Goal: Transaction & Acquisition: Purchase product/service

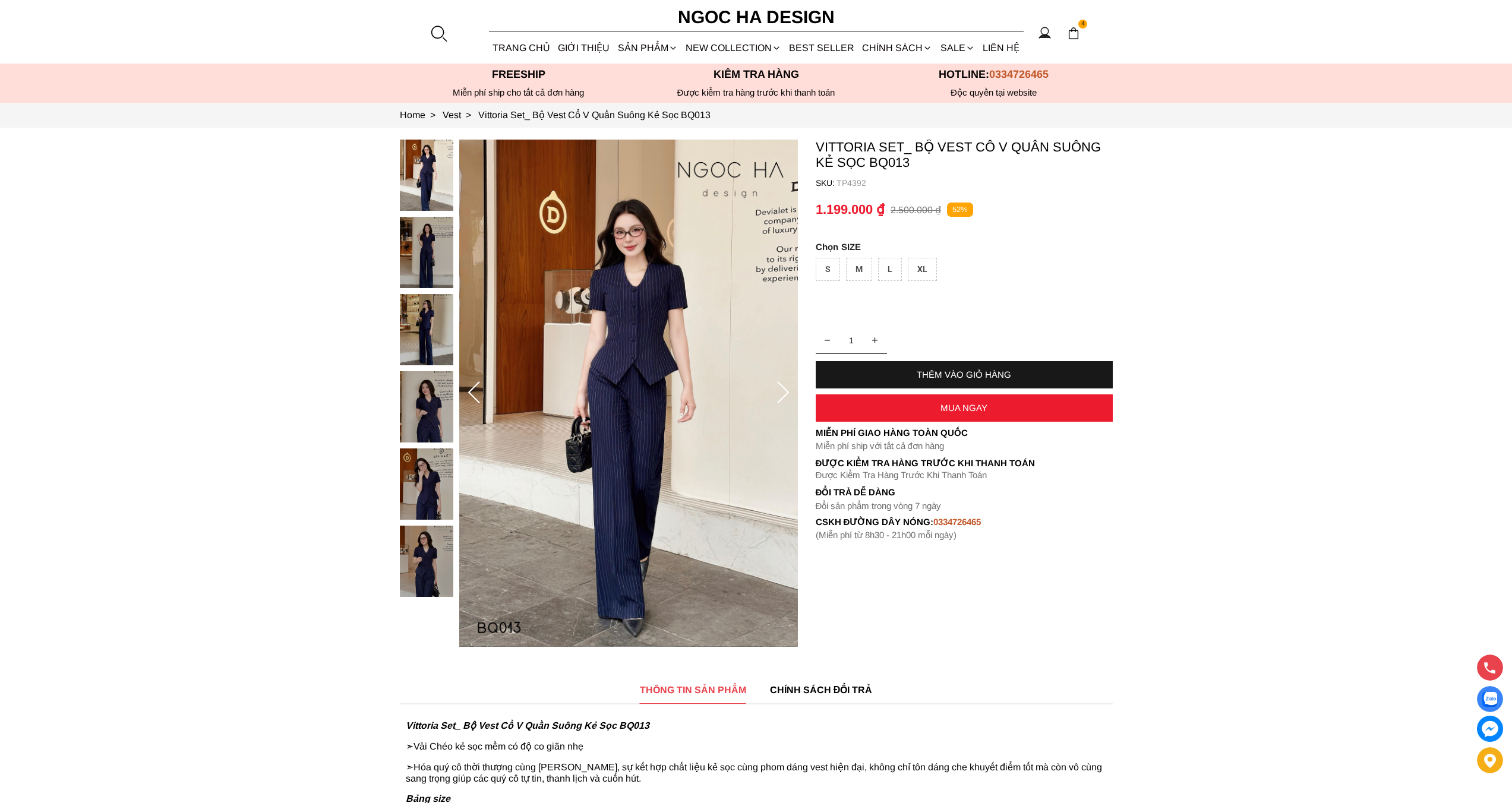
click at [444, 33] on div at bounding box center [438, 33] width 18 height 18
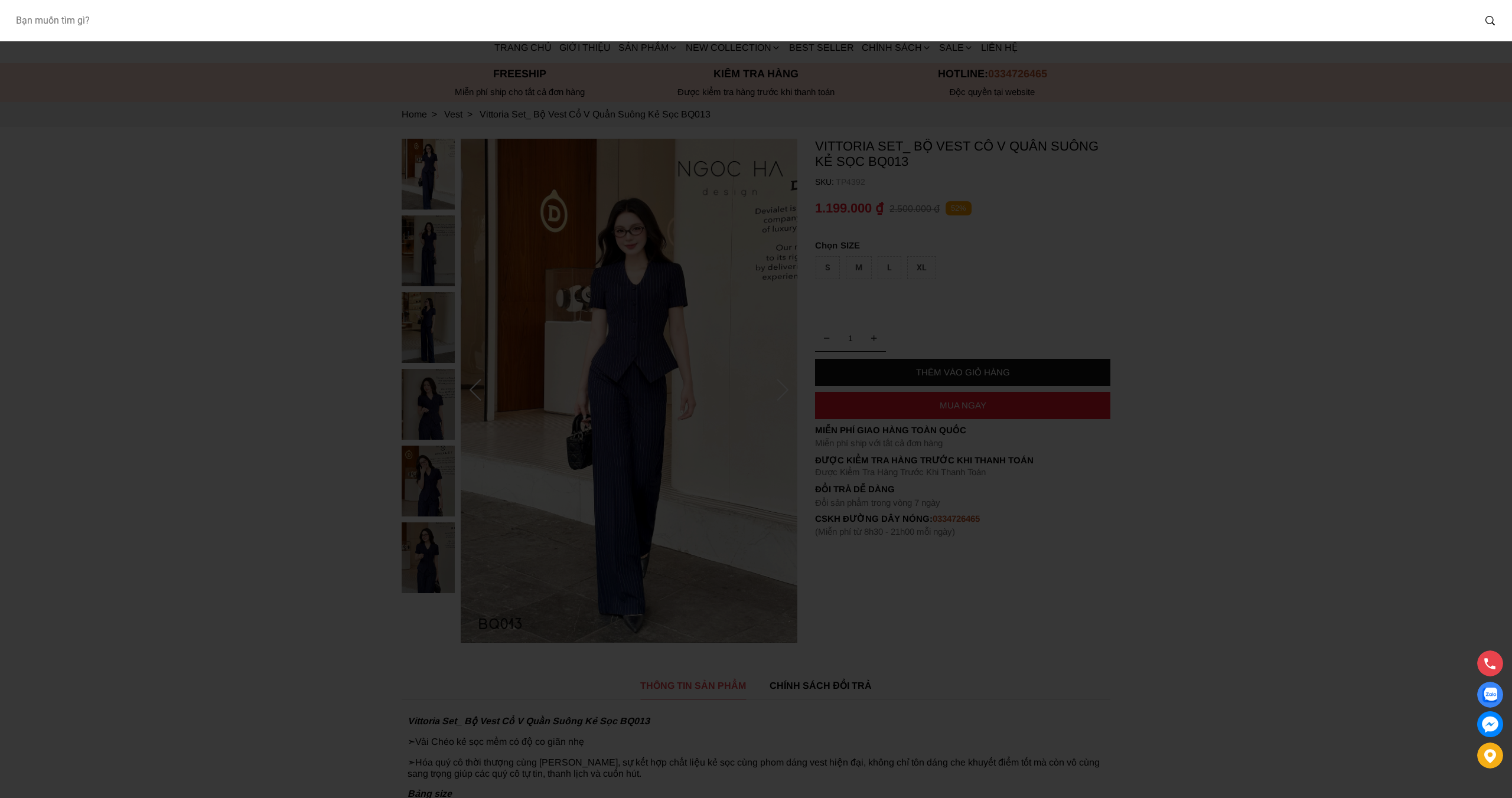
click at [496, 30] on input "Input search Bạn muốn tìm gì?" at bounding box center [740, 20] width 1468 height 27
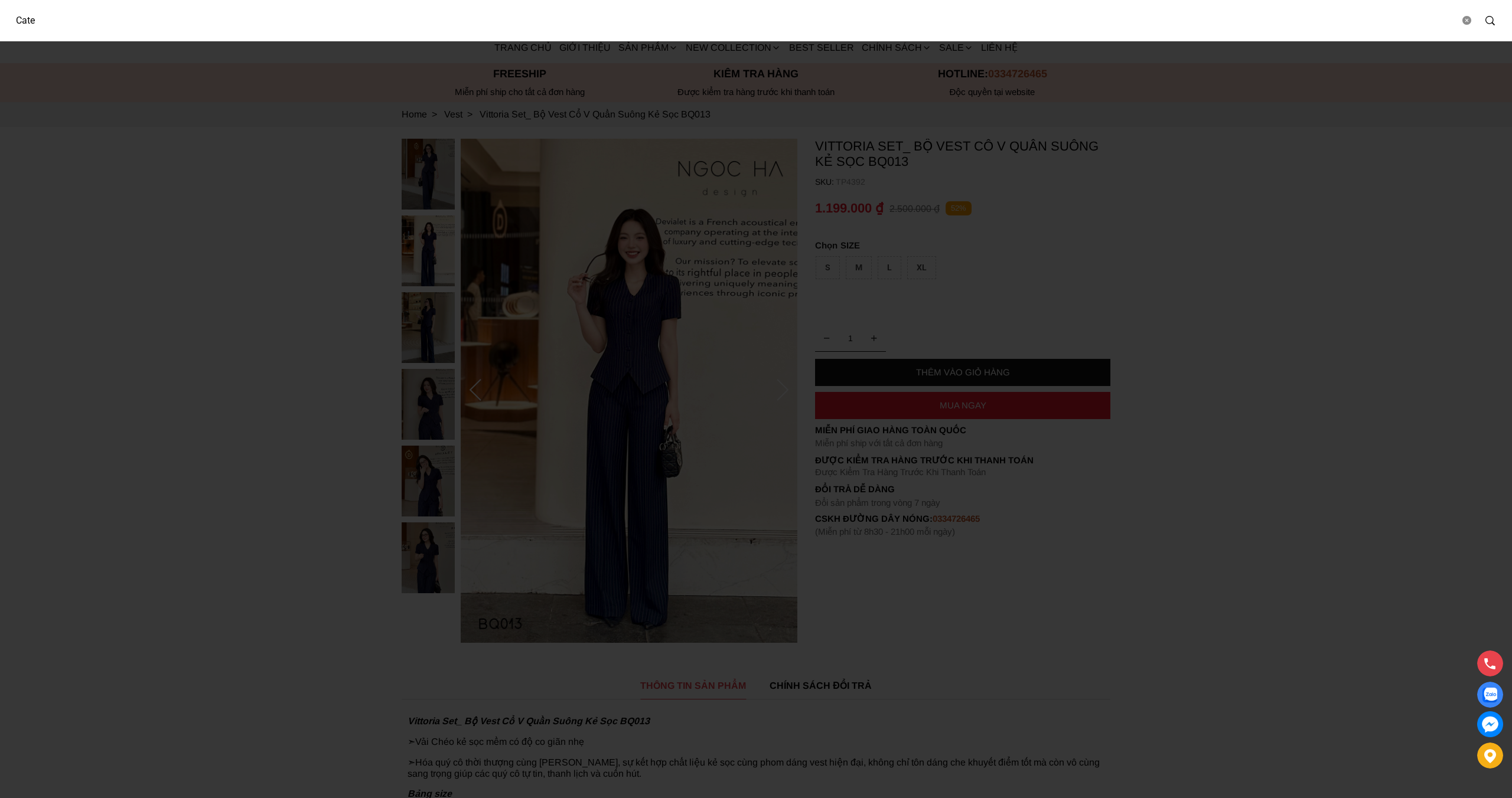
type input "Cate"
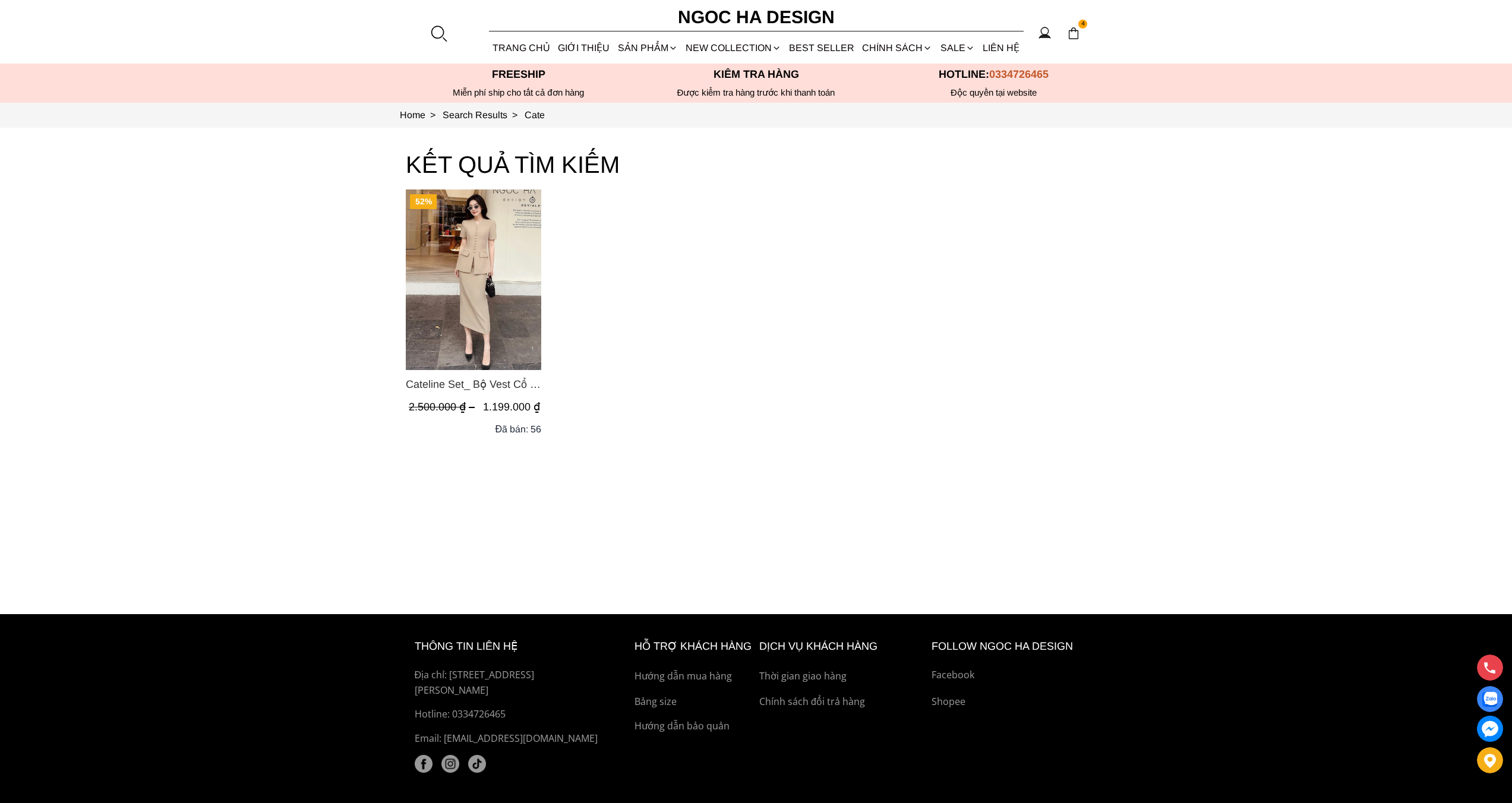
drag, startPoint x: 513, startPoint y: 251, endPoint x: 477, endPoint y: 234, distance: 39.8
click at [513, 251] on img "Product image - Cateline Set_ Bộ Vest Cổ V Đính Cúc Nhí Chân Váy Bút Chì BJ127" at bounding box center [473, 280] width 135 height 180
click at [648, 279] on div "52% Cateline Set_ Bộ Vest Cổ V Đính Cúc Nhí Chân Váy Bút Chì BJ127 2.500.000 ₫ …" at bounding box center [757, 316] width 701 height 253
click at [760, 212] on div "52% Cateline Set_ Bộ Vest Cổ V Đính Cúc Nhí Chân Váy Bút Chì BJ127 2.500.000 ₫ …" at bounding box center [757, 316] width 701 height 253
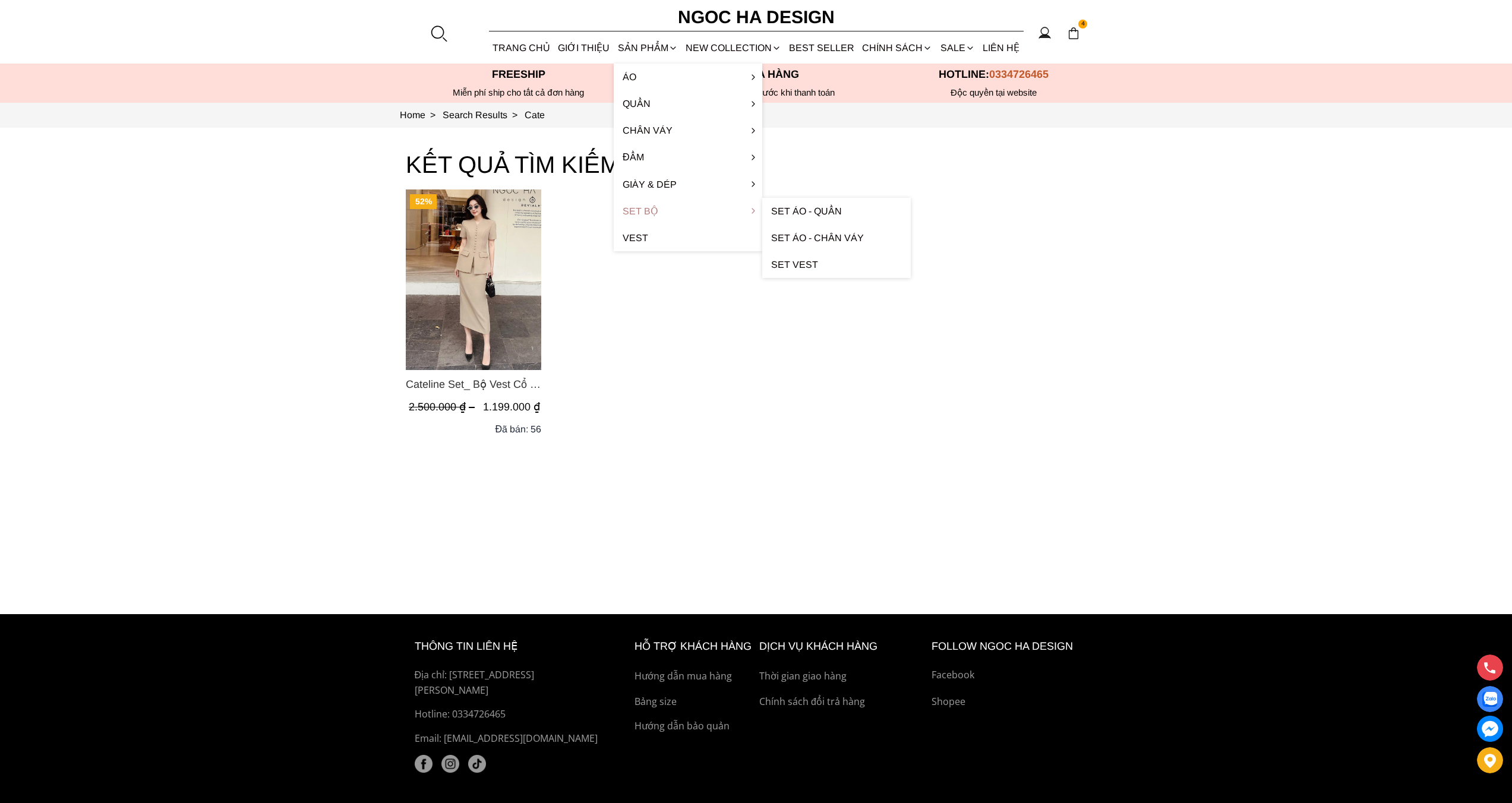
click at [702, 211] on link "Set Bộ" at bounding box center [687, 211] width 148 height 27
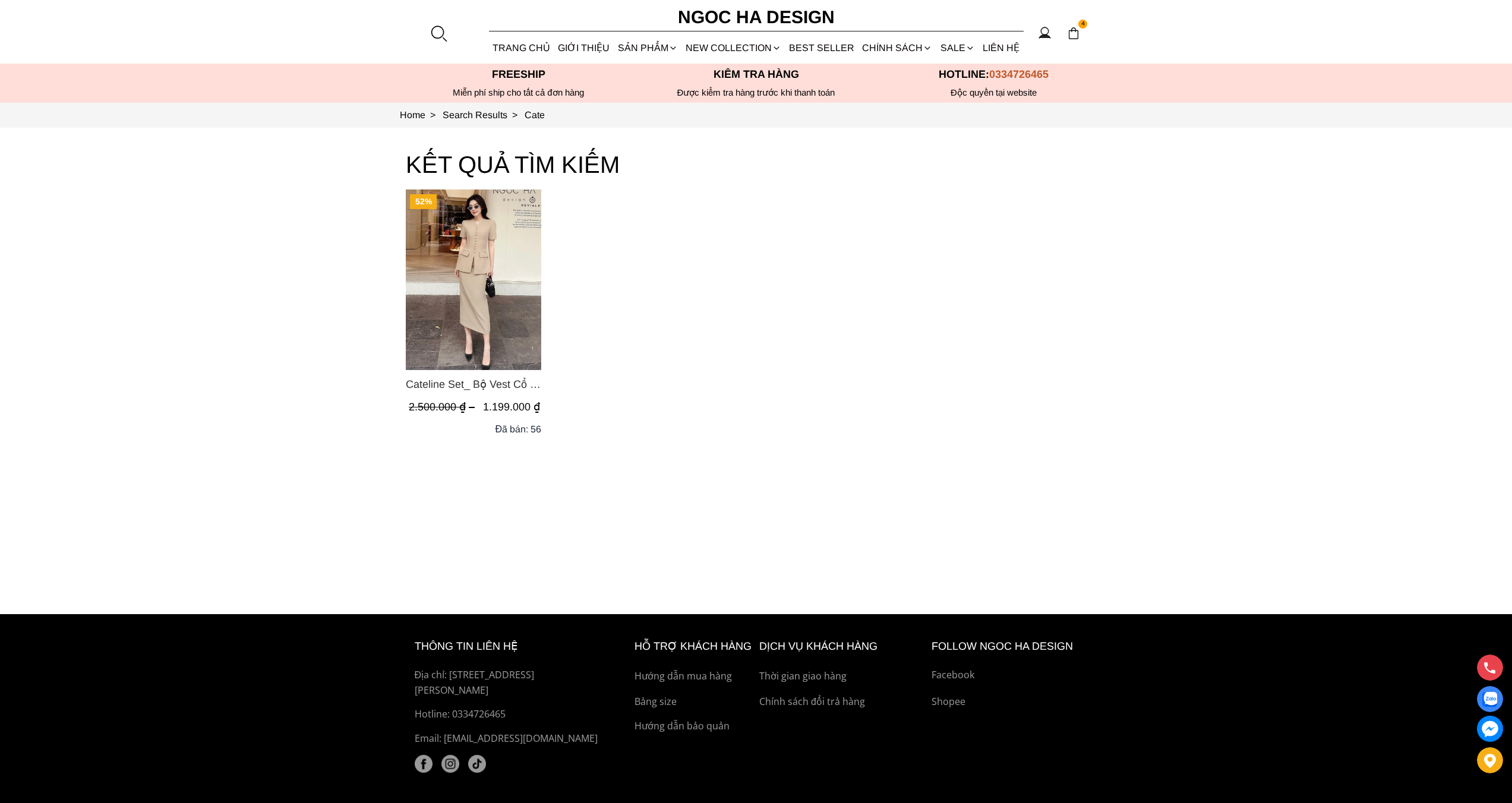
click at [511, 282] on img "Product image - Cateline Set_ Bộ Vest Cổ V Đính Cúc Nhí Chân Váy Bút Chì BJ127" at bounding box center [473, 280] width 135 height 180
click at [967, 244] on div "52% Cateline Set_ Bộ Vest Cổ V Đính Cúc Nhí Chân Váy Bút Chì BJ127 2.500.000 ₫ …" at bounding box center [757, 316] width 701 height 253
click at [434, 31] on div at bounding box center [438, 33] width 18 height 18
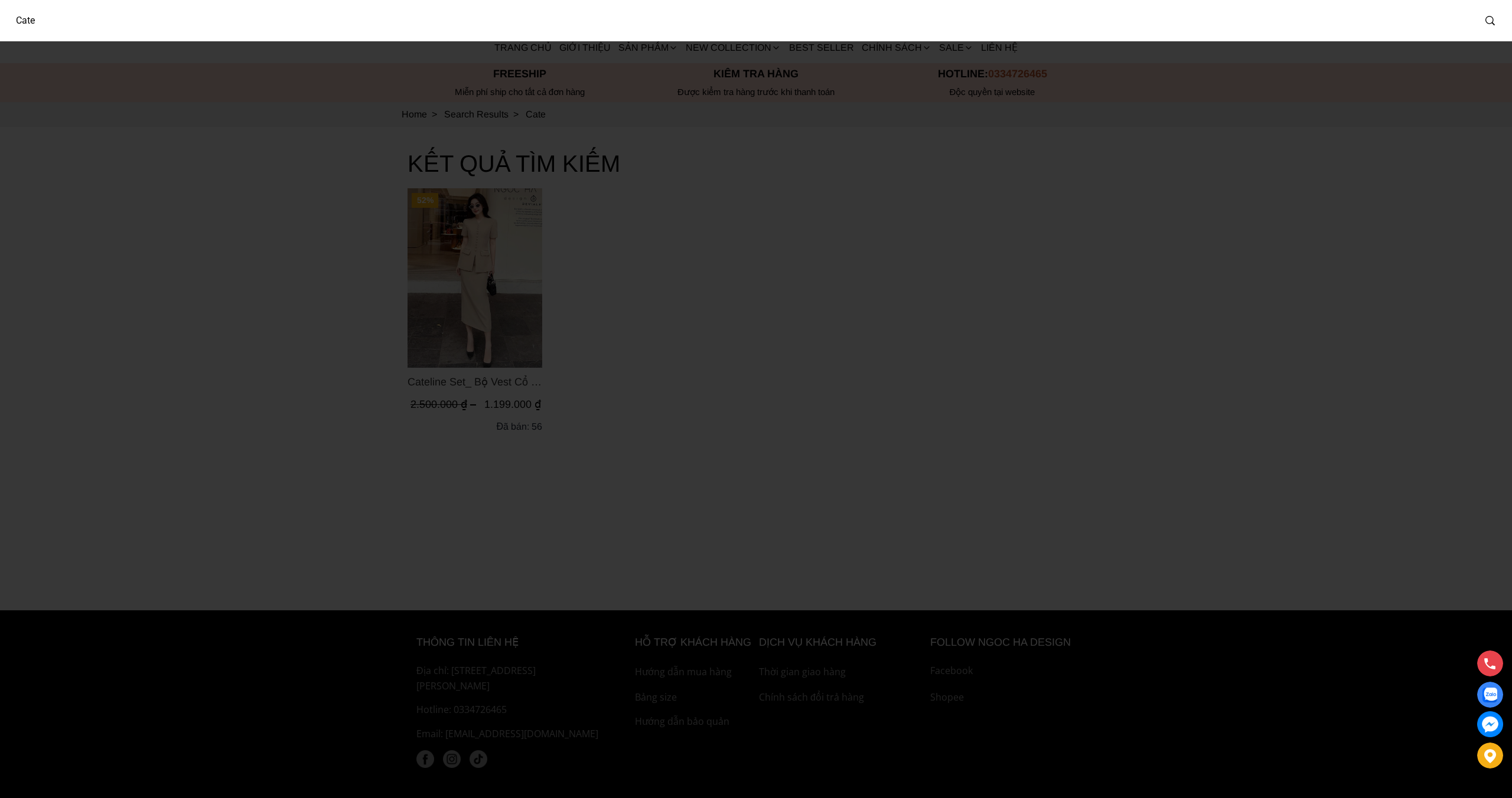
click at [410, 24] on input "Cate" at bounding box center [740, 20] width 1468 height 27
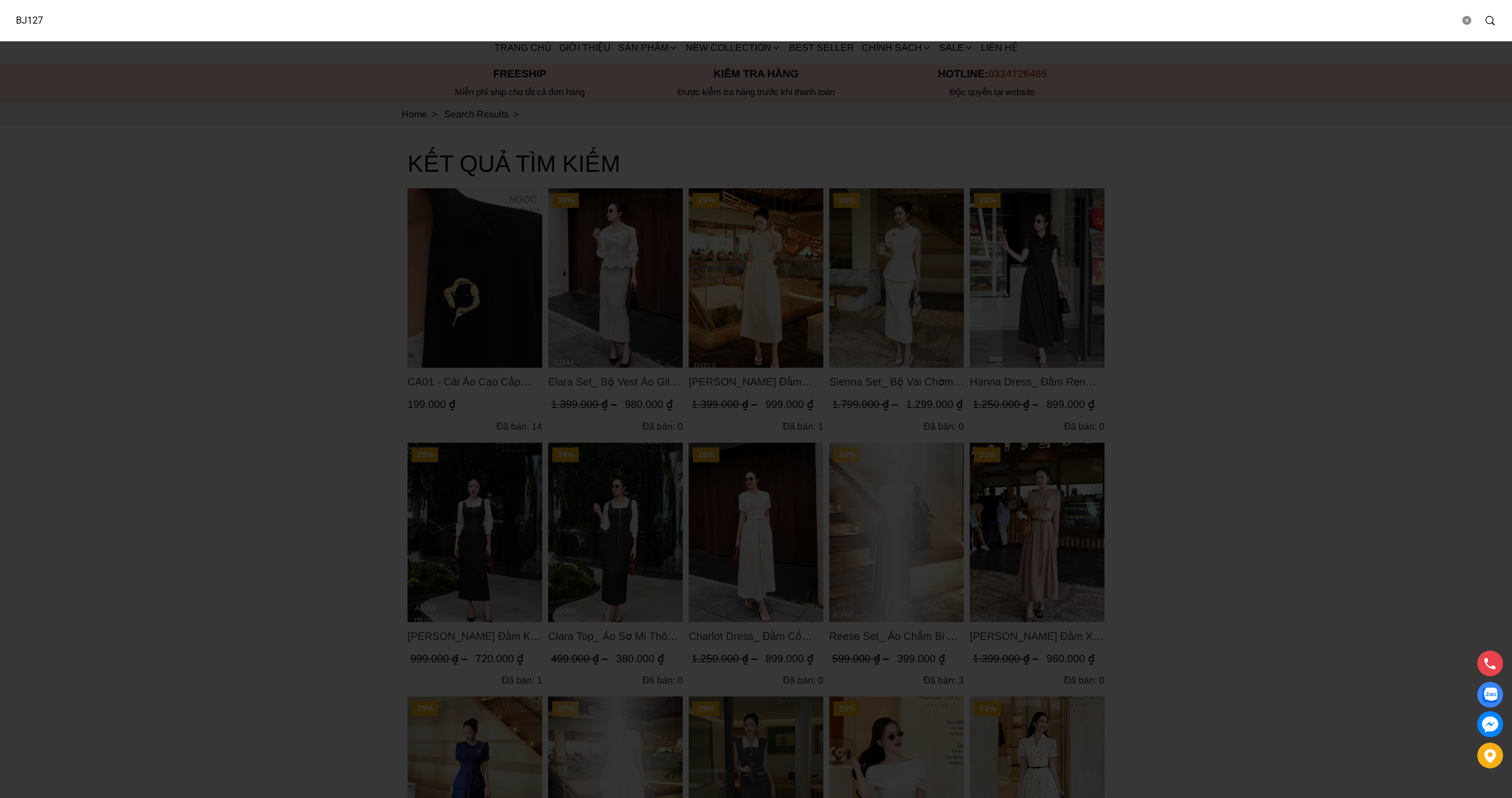
type input "BJ127"
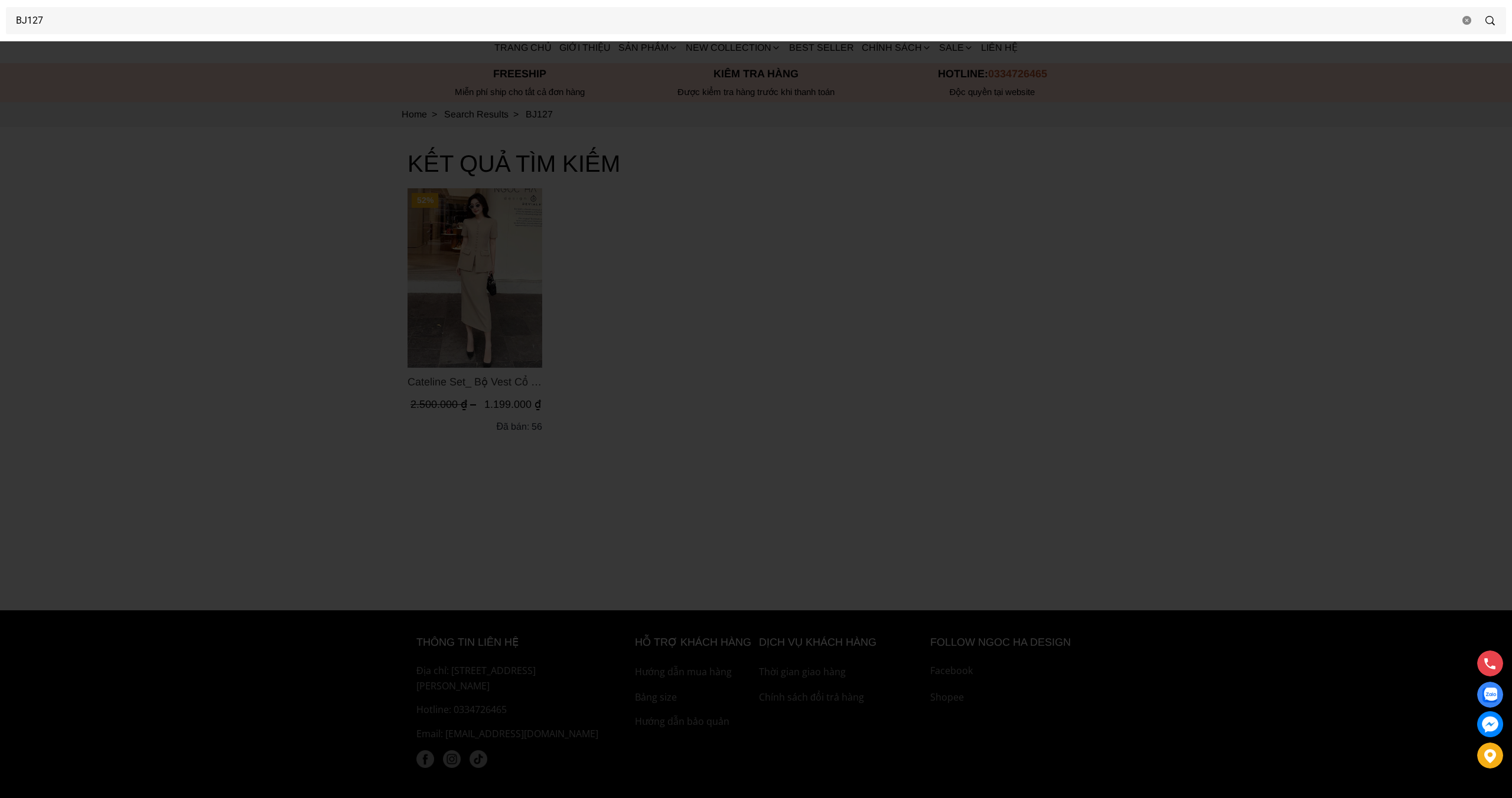
click at [270, 279] on div at bounding box center [756, 399] width 1512 height 798
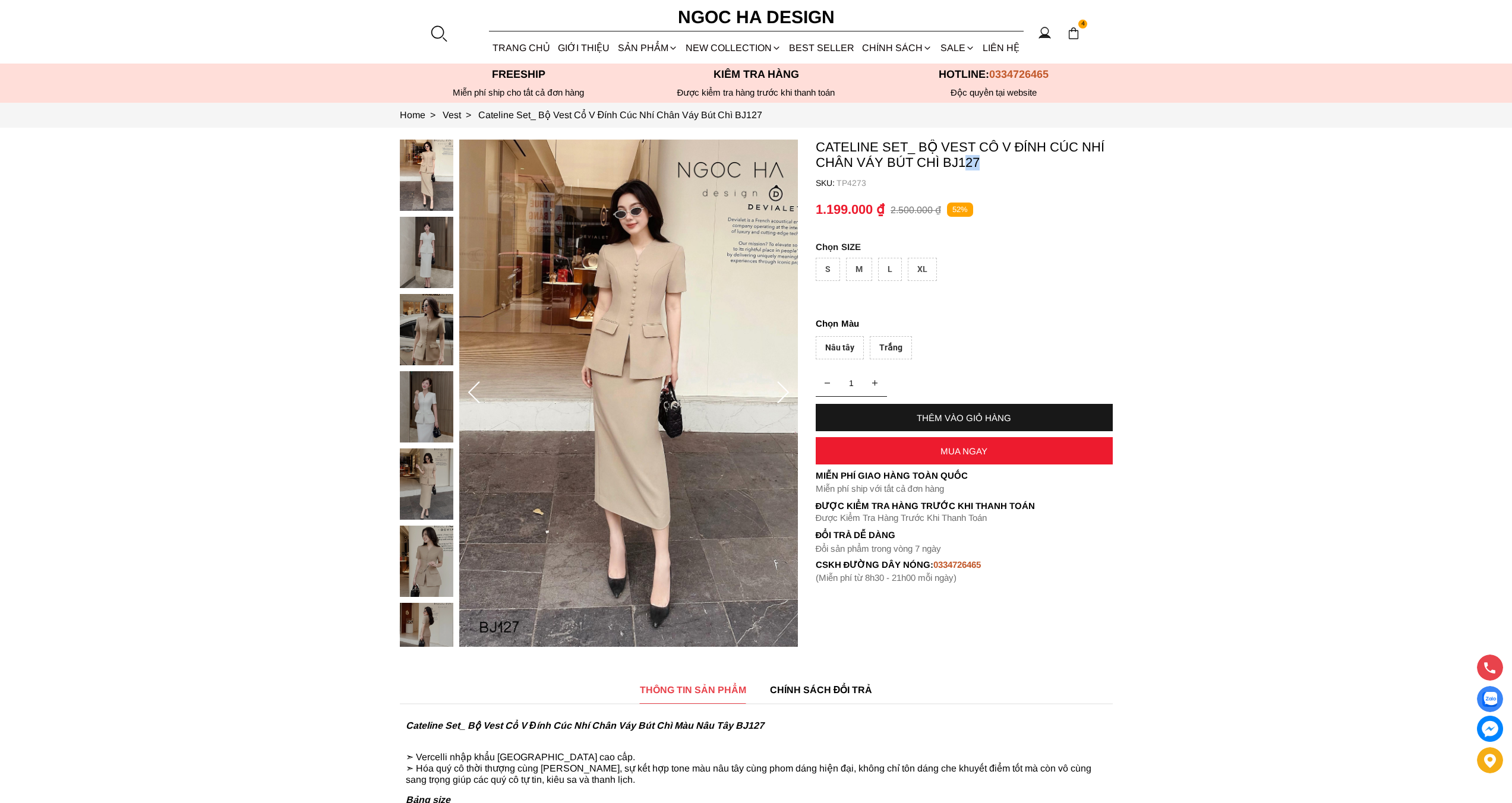
drag, startPoint x: 994, startPoint y: 166, endPoint x: 958, endPoint y: 166, distance: 36.0
click at [967, 166] on p "Cateline Set_ Bộ Vest Cổ V Đính Cúc Nhí Chân Váy Bút Chì BJ127" at bounding box center [964, 155] width 297 height 31
click at [953, 164] on p "Cateline Set_ Bộ Vest Cổ V Đính Cúc Nhí Chân Váy Bút Chì BJ127" at bounding box center [964, 155] width 297 height 31
copy p "BJ127"
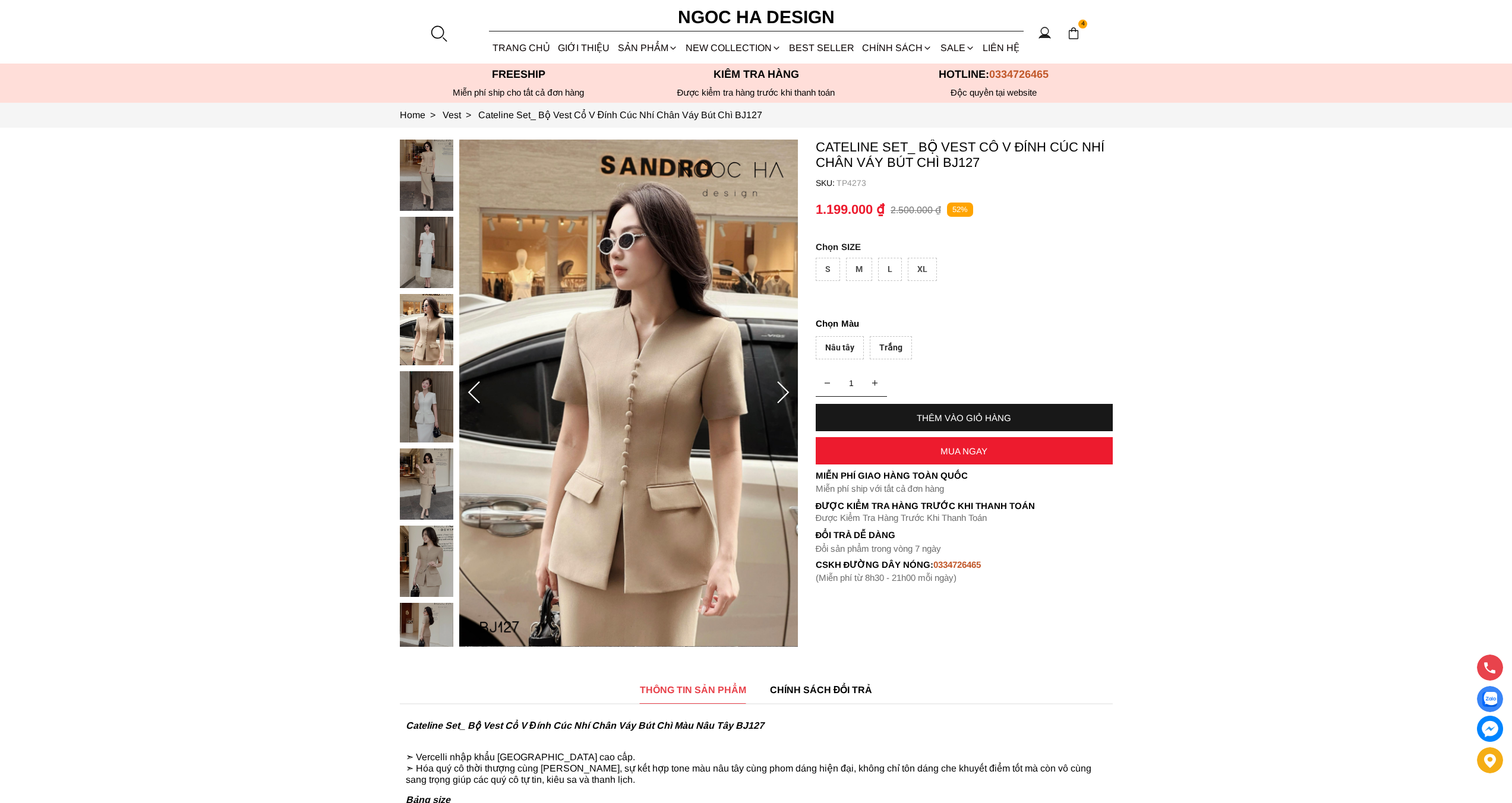
click at [1069, 320] on p "Màu" at bounding box center [964, 324] width 297 height 15
